Goal: Find specific page/section

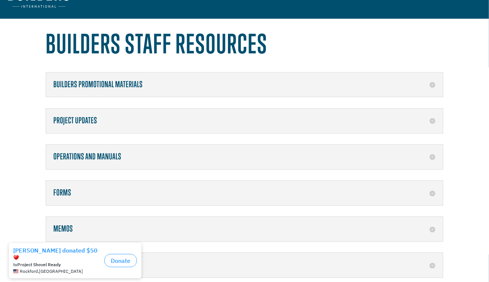
scroll to position [36, 0]
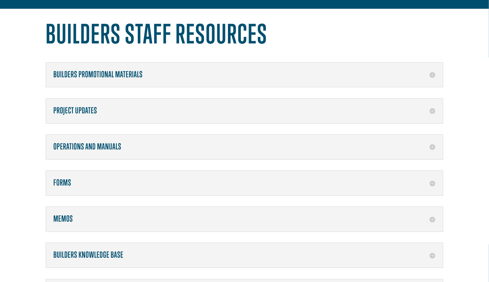
click at [434, 181] on h5 "Forms" at bounding box center [244, 183] width 382 height 10
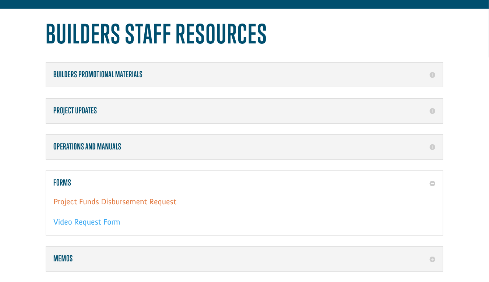
click at [133, 202] on link "Project Funds Disbursement Request" at bounding box center [114, 204] width 123 height 14
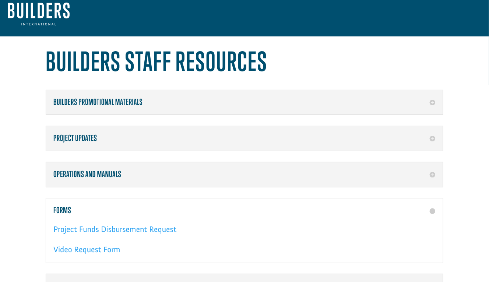
scroll to position [0, 0]
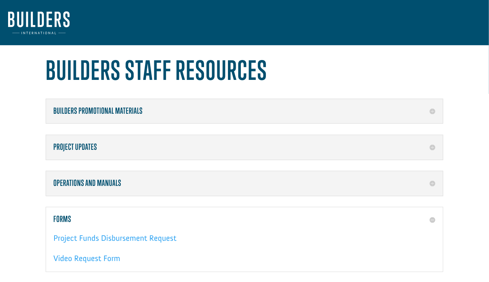
click at [52, 16] on img at bounding box center [38, 22] width 61 height 23
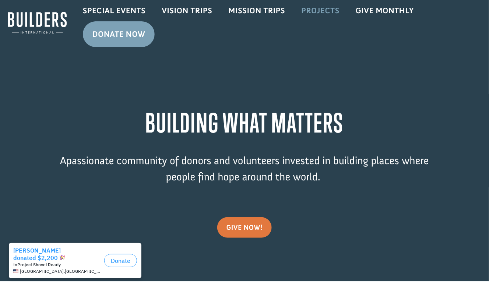
click at [319, 8] on link "Projects" at bounding box center [320, 10] width 54 height 21
